Goal: Transaction & Acquisition: Book appointment/travel/reservation

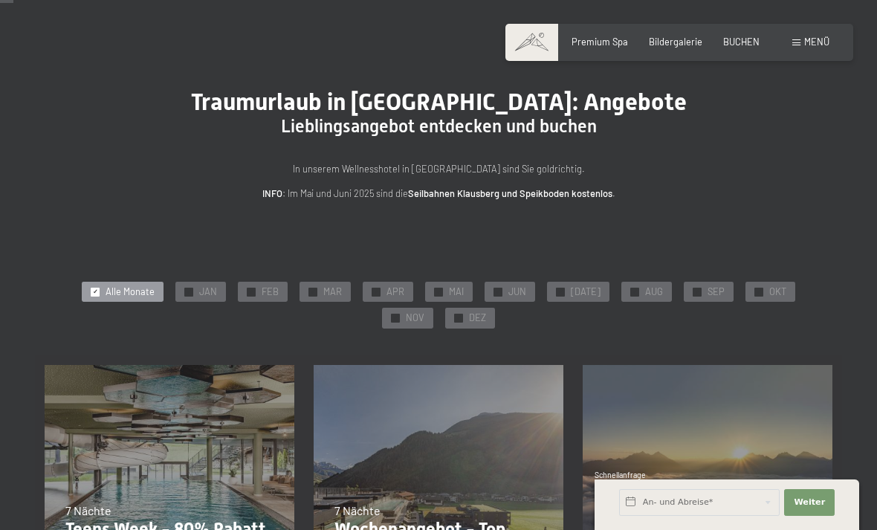
scroll to position [32, 0]
click at [800, 44] on span at bounding box center [796, 42] width 8 height 7
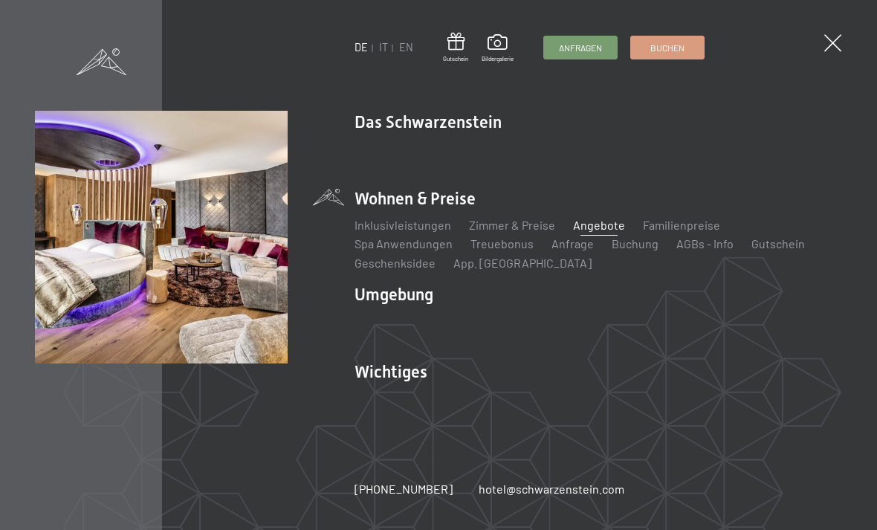
click at [596, 230] on link "Angebote" at bounding box center [599, 225] width 52 height 14
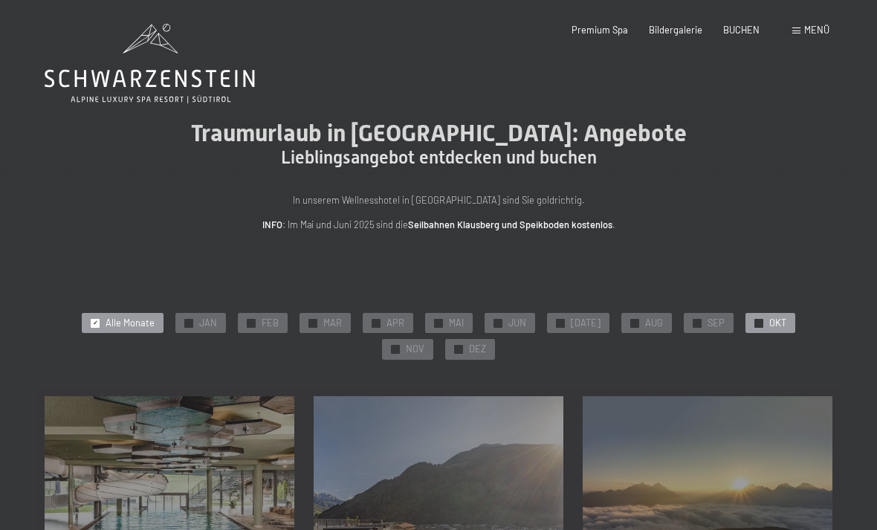
click at [755, 326] on div at bounding box center [759, 323] width 9 height 9
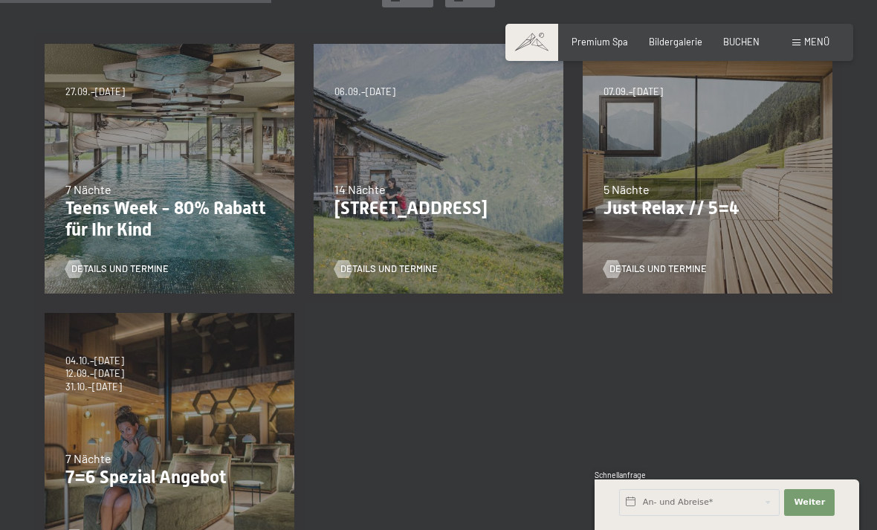
scroll to position [408, 0]
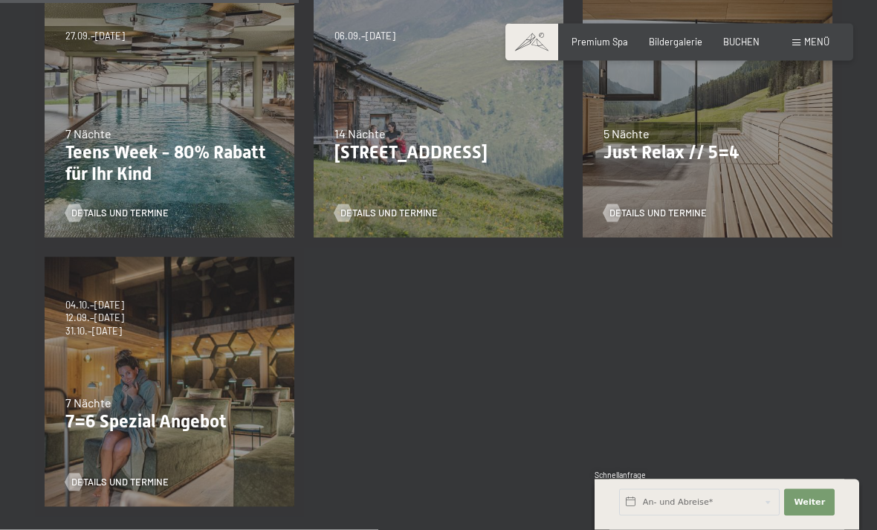
click at [147, 427] on p "7=6 Spezial Angebot" at bounding box center [169, 422] width 208 height 22
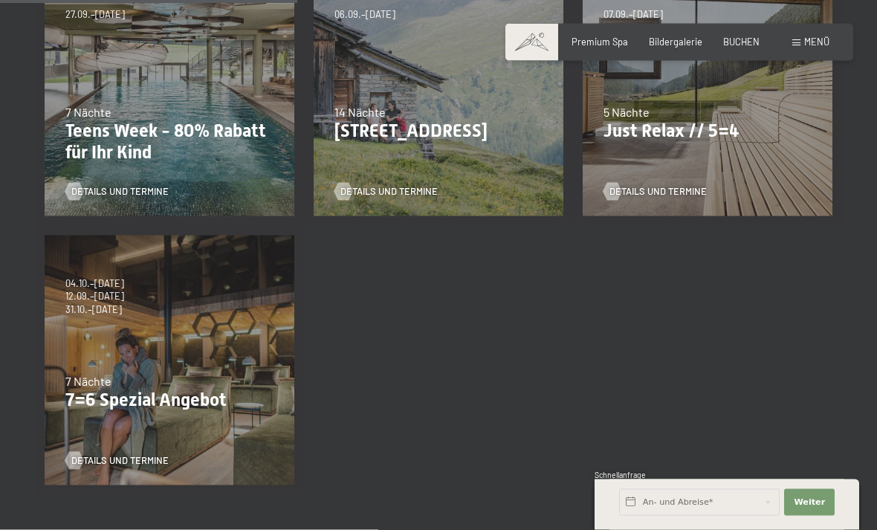
scroll to position [430, 0]
click at [109, 395] on p "7=6 Spezial Angebot" at bounding box center [169, 400] width 208 height 22
click at [131, 462] on span "Details und Termine" at bounding box center [134, 459] width 97 height 13
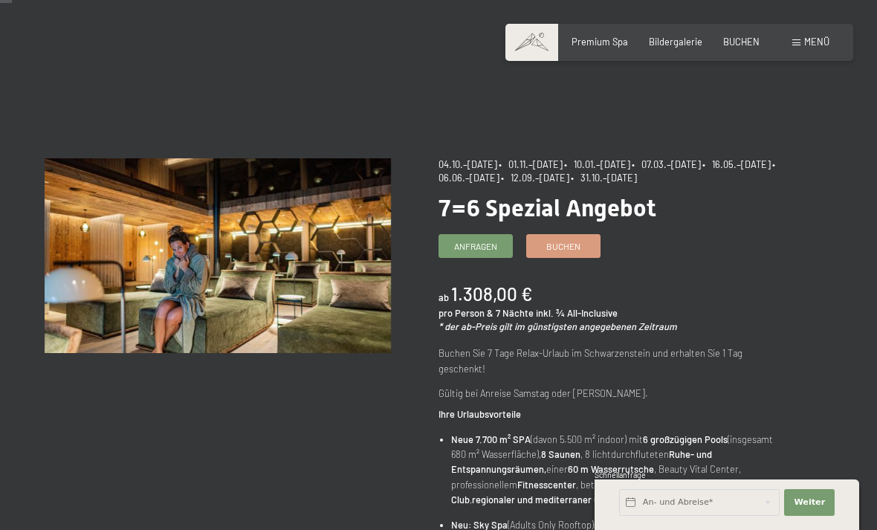
scroll to position [18, 0]
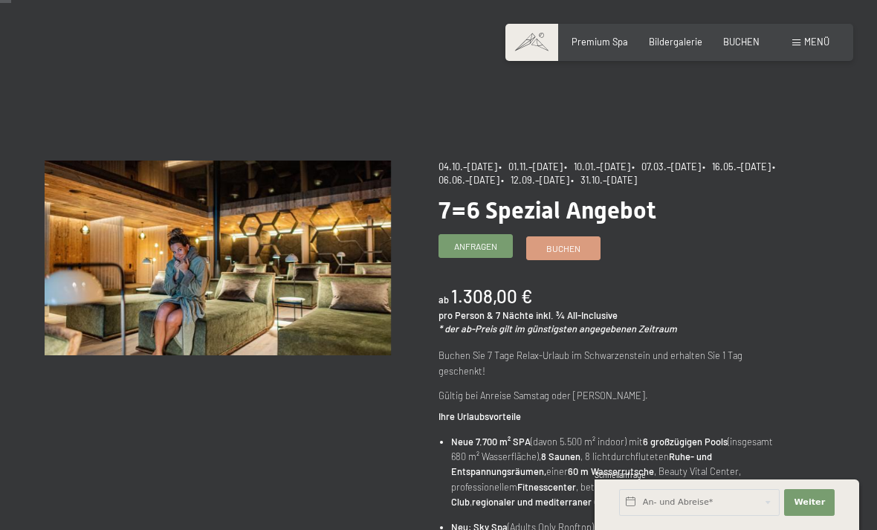
click at [491, 244] on span "Anfragen" at bounding box center [475, 246] width 43 height 13
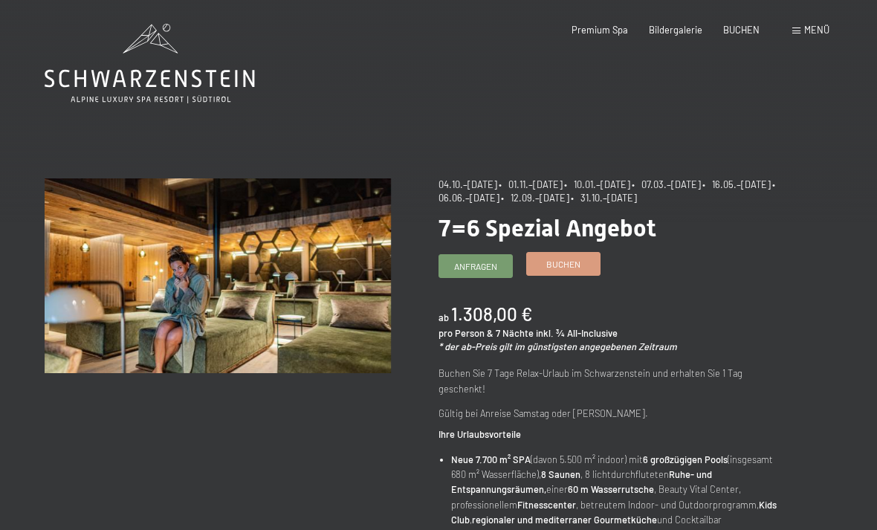
click at [572, 266] on span "Buchen" at bounding box center [563, 264] width 34 height 13
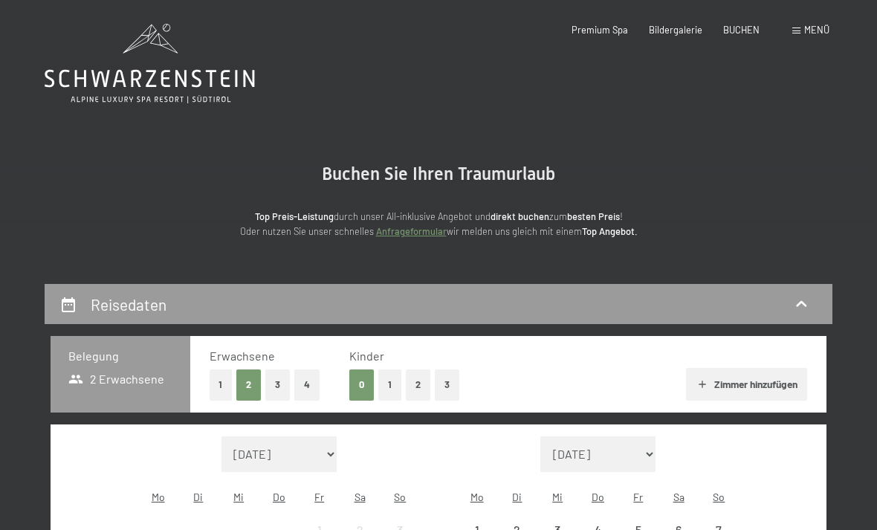
select select "[DATE]"
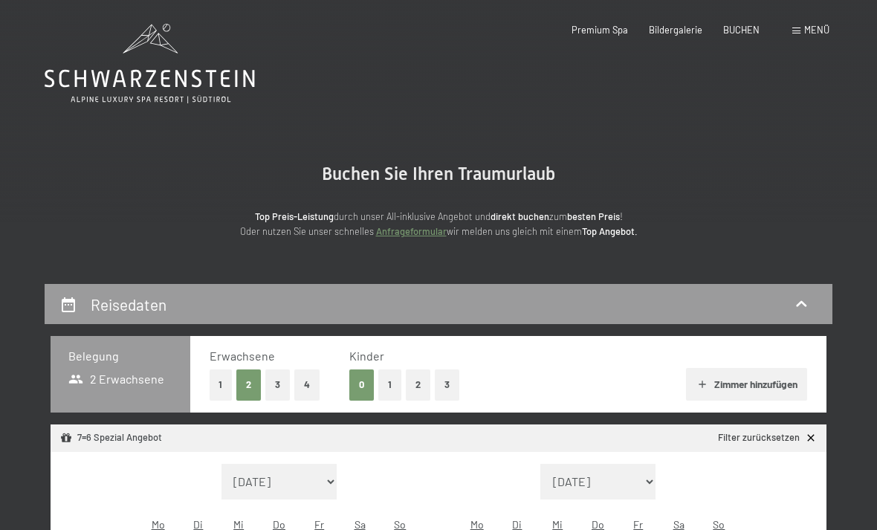
select select "[DATE]"
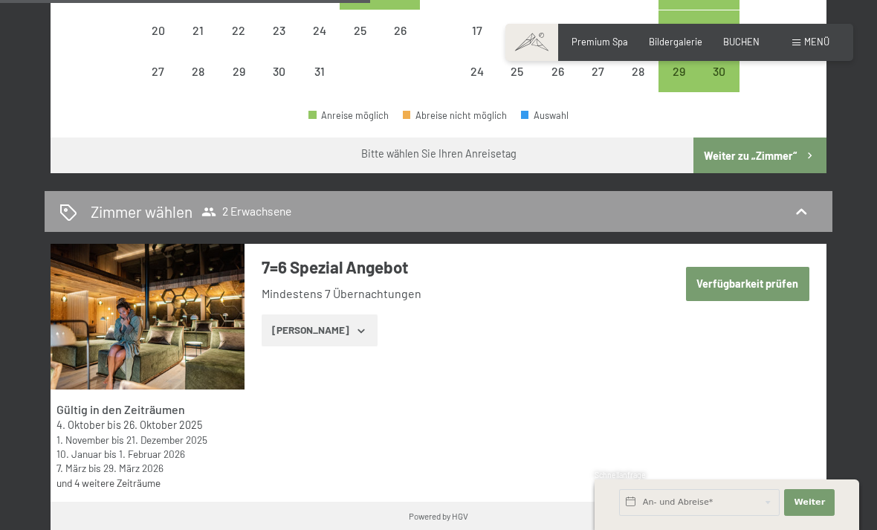
scroll to position [697, 0]
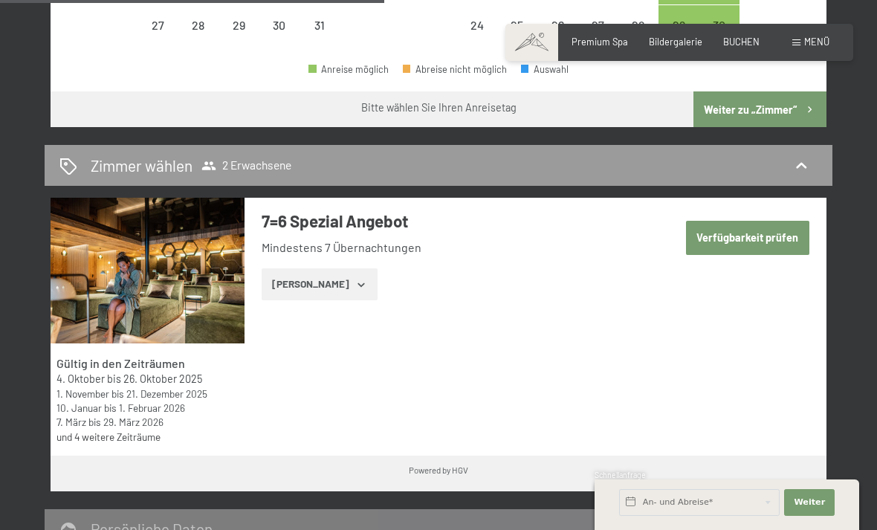
click at [355, 279] on icon "button" at bounding box center [361, 285] width 12 height 12
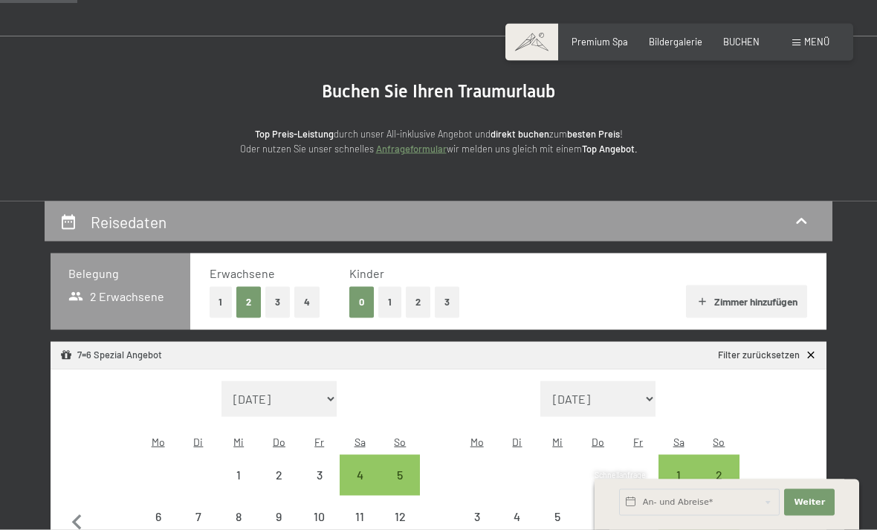
scroll to position [0, 0]
